Goal: Navigation & Orientation: Find specific page/section

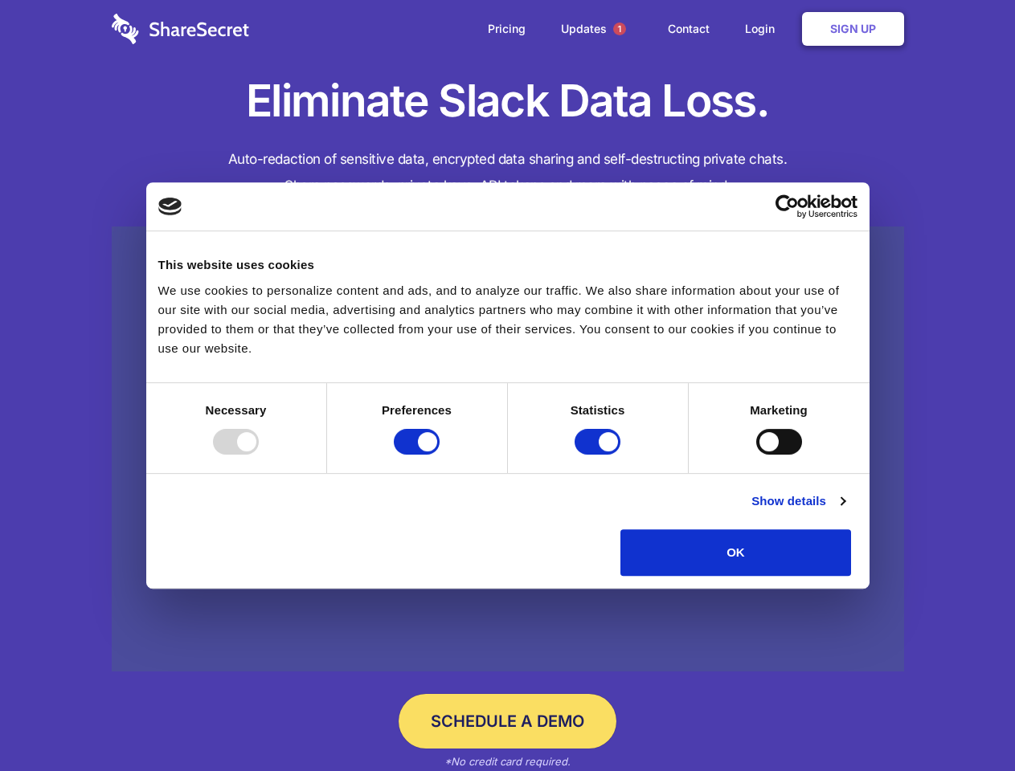
click at [259, 455] on div at bounding box center [236, 442] width 46 height 26
click at [439, 455] on input "Preferences" at bounding box center [417, 442] width 46 height 26
checkbox input "false"
click at [599, 455] on input "Statistics" at bounding box center [597, 442] width 46 height 26
checkbox input "false"
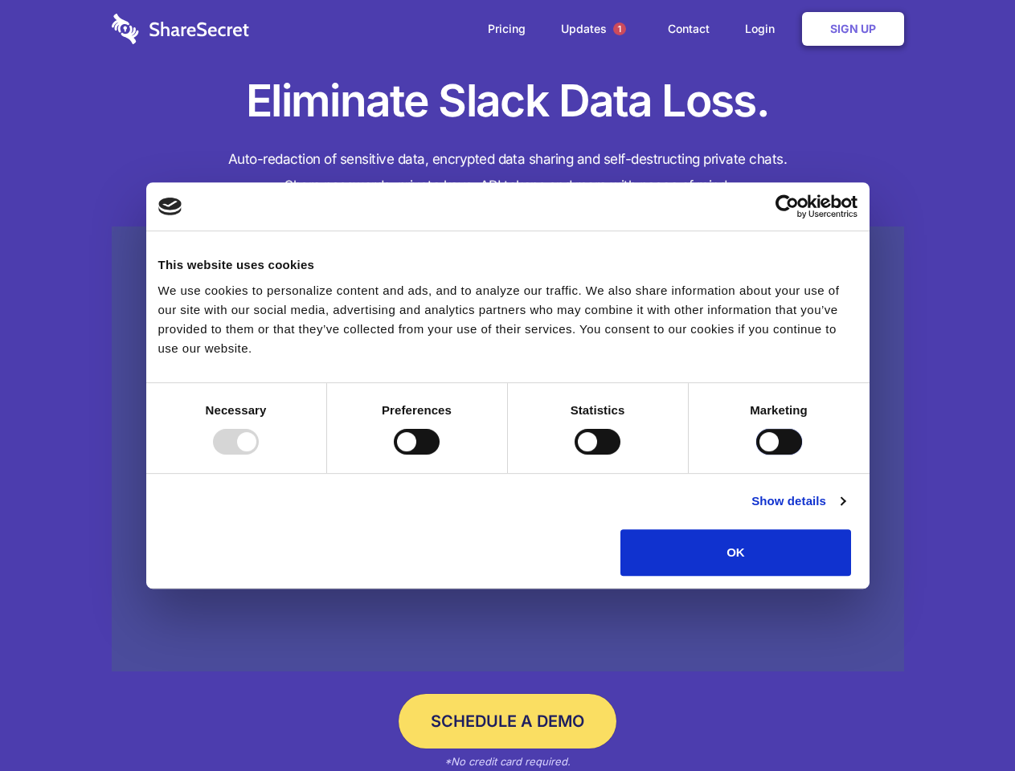
click at [756, 455] on input "Marketing" at bounding box center [779, 442] width 46 height 26
checkbox input "true"
click at [844, 511] on link "Show details" at bounding box center [797, 501] width 93 height 19
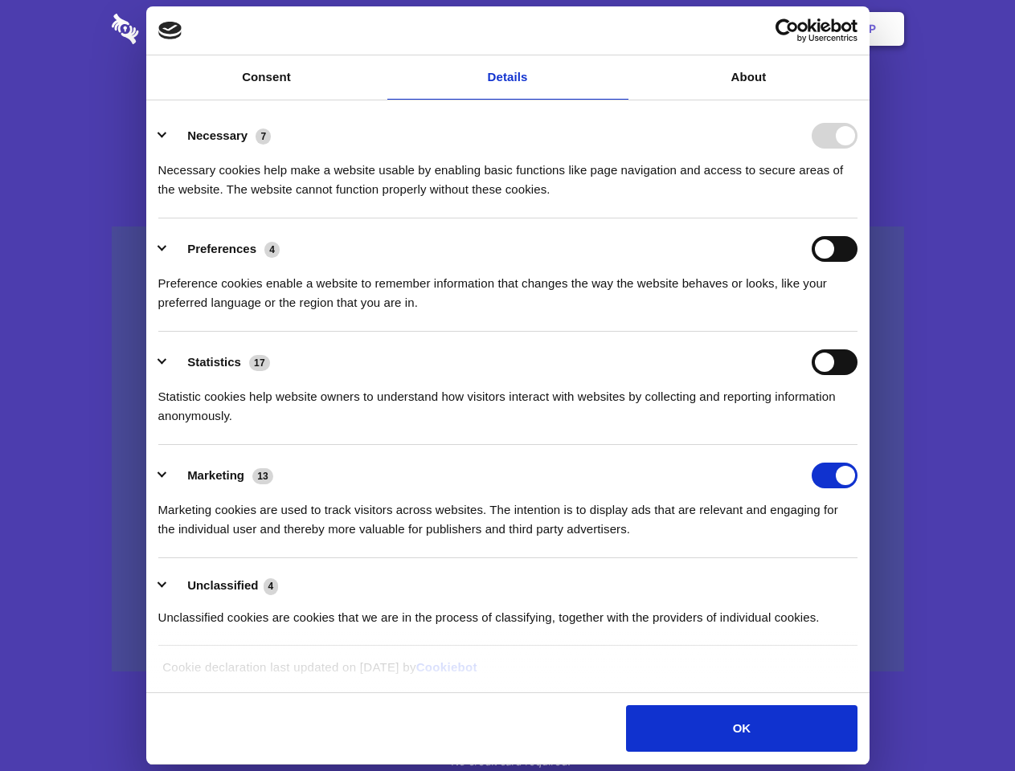
click at [857, 218] on li "Necessary 7 Necessary cookies help make a website usable by enabling basic func…" at bounding box center [507, 161] width 699 height 113
click at [619, 29] on span "1" at bounding box center [619, 28] width 13 height 13
